Goal: Transaction & Acquisition: Purchase product/service

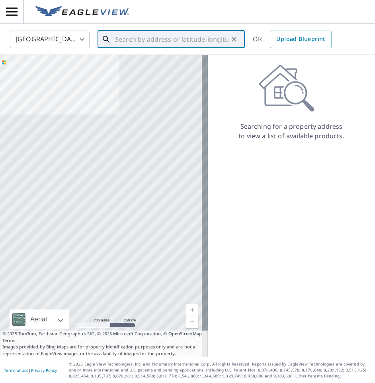
click at [125, 43] on input "text" at bounding box center [171, 39] width 113 height 22
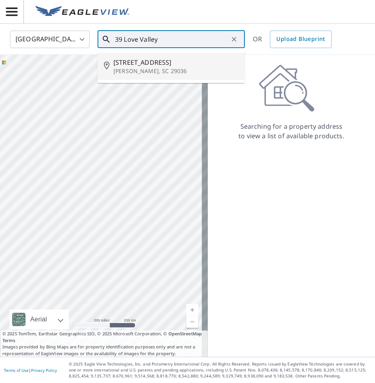
click at [173, 61] on span "[STREET_ADDRESS]" at bounding box center [175, 63] width 125 height 10
type input "[STREET_ADDRESS][PERSON_NAME]"
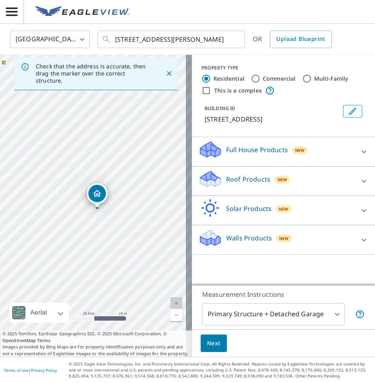
click at [252, 181] on p "Roof Products" at bounding box center [248, 180] width 44 height 10
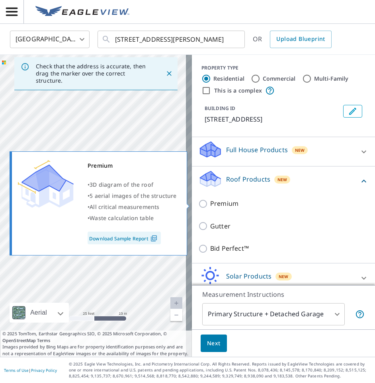
click at [201, 204] on input "Premium" at bounding box center [204, 204] width 12 height 10
checkbox input "true"
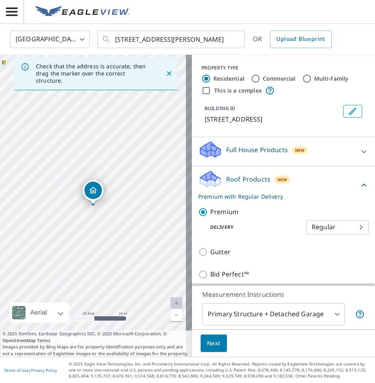
click at [200, 343] on button "Next" at bounding box center [213, 344] width 26 height 18
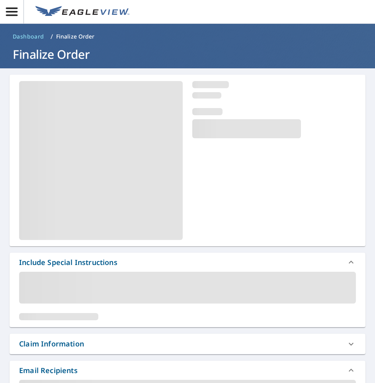
scroll to position [278, 0]
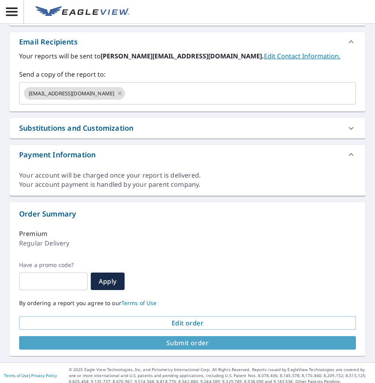
click at [191, 342] on span "Submit order" at bounding box center [187, 343] width 324 height 9
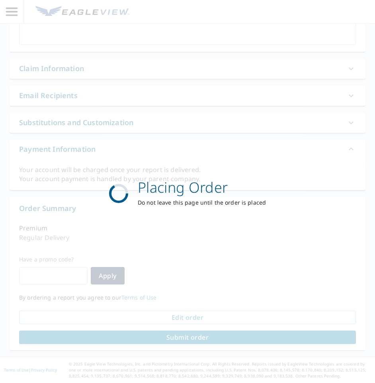
scroll to position [225, 0]
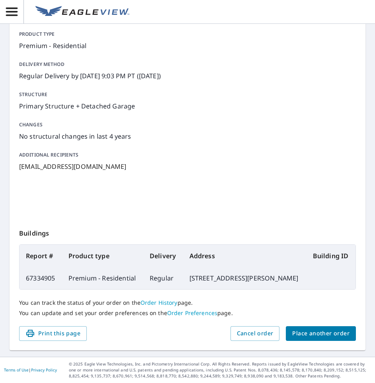
scroll to position [85, 0]
